Goal: Information Seeking & Learning: Learn about a topic

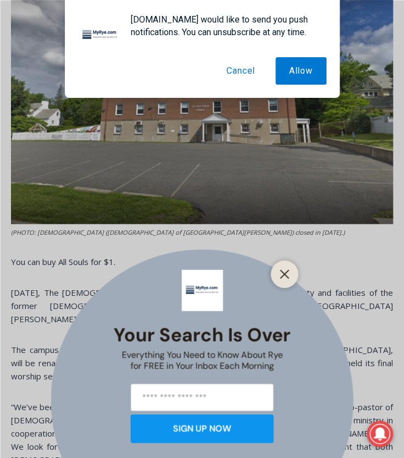
scroll to position [494, 0]
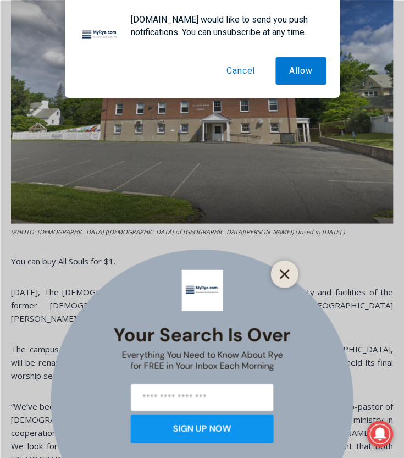
click at [282, 267] on button "Close" at bounding box center [284, 273] width 15 height 15
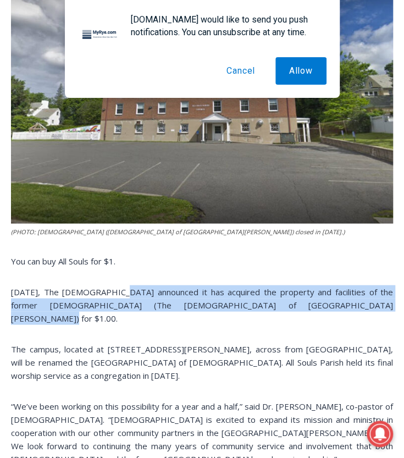
drag, startPoint x: 118, startPoint y: 290, endPoint x: 315, endPoint y: 304, distance: 196.8
click at [315, 304] on p "[DATE], The [DEMOGRAPHIC_DATA] announced it has acquired the property and facil…" at bounding box center [202, 305] width 382 height 40
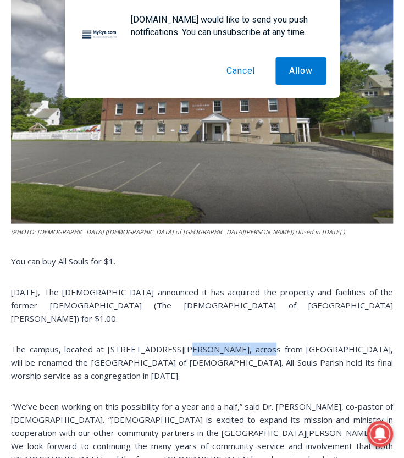
drag, startPoint x: 178, startPoint y: 338, endPoint x: 246, endPoint y: 335, distance: 68.8
click at [246, 342] on p "The campus, located at [STREET_ADDRESS][PERSON_NAME], across from [GEOGRAPHIC_D…" at bounding box center [202, 362] width 382 height 40
click at [183, 348] on p "The campus, located at [STREET_ADDRESS][PERSON_NAME], across from [GEOGRAPHIC_D…" at bounding box center [202, 362] width 382 height 40
click at [179, 348] on p "The campus, located at [STREET_ADDRESS][PERSON_NAME], across from [GEOGRAPHIC_D…" at bounding box center [202, 362] width 382 height 40
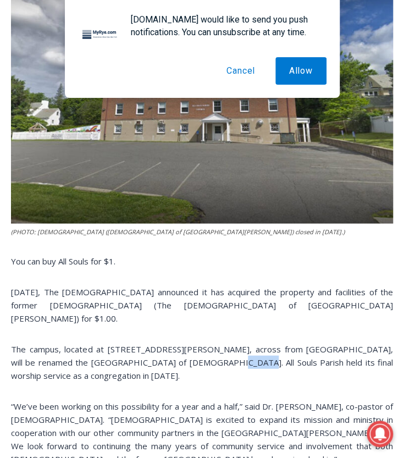
click at [179, 348] on p "The campus, located at [STREET_ADDRESS][PERSON_NAME], across from [GEOGRAPHIC_D…" at bounding box center [202, 362] width 382 height 40
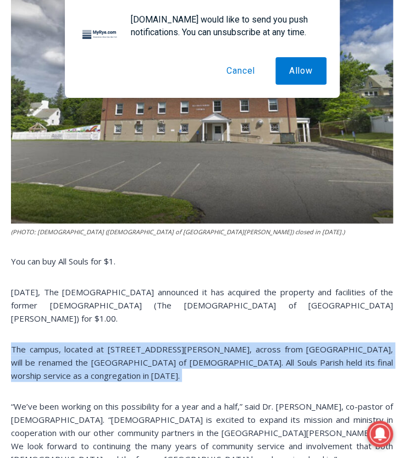
click at [179, 348] on p "The campus, located at [STREET_ADDRESS][PERSON_NAME], across from [GEOGRAPHIC_D…" at bounding box center [202, 362] width 382 height 40
click at [232, 348] on p "The campus, located at [STREET_ADDRESS][PERSON_NAME], across from [GEOGRAPHIC_D…" at bounding box center [202, 362] width 382 height 40
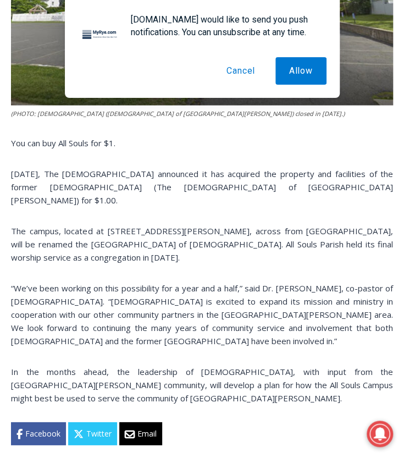
scroll to position [622, 0]
